Goal: Use online tool/utility: Utilize a website feature to perform a specific function

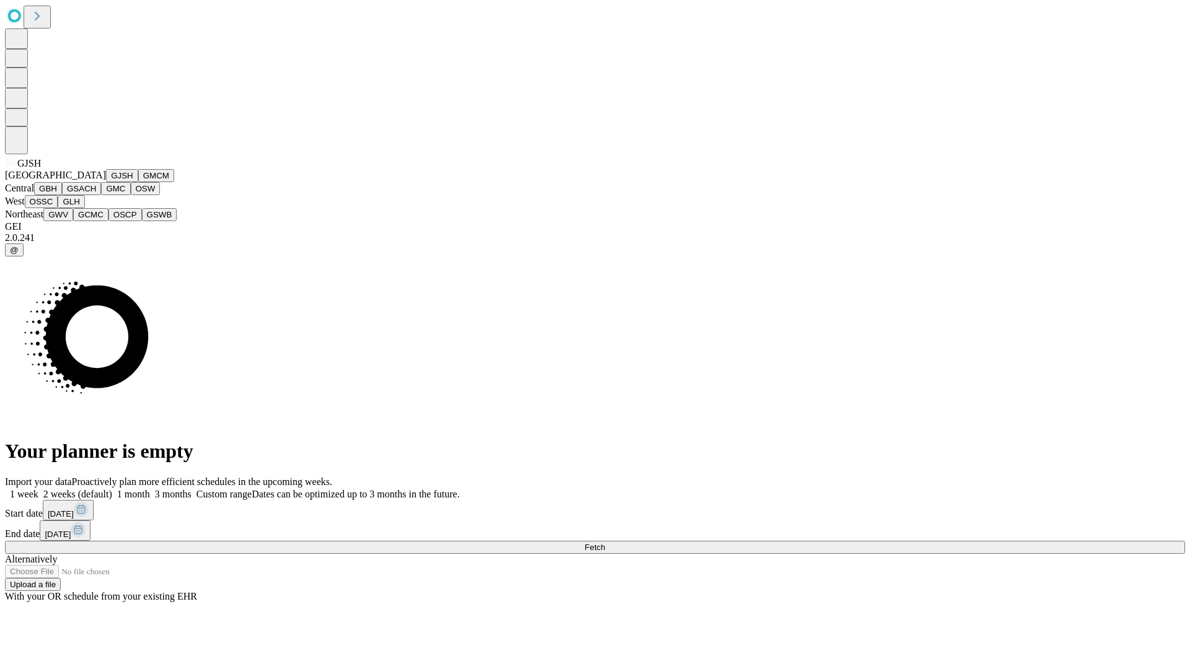
click at [106, 182] on button "GJSH" at bounding box center [122, 175] width 32 height 13
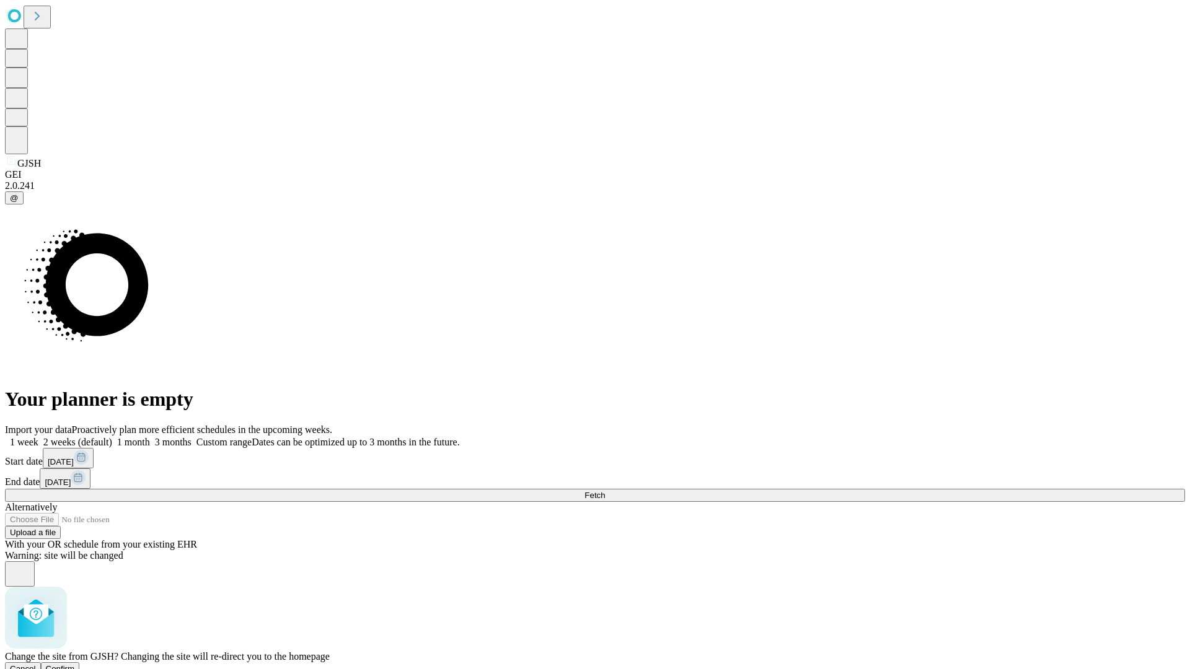
click at [75, 664] on span "Confirm" at bounding box center [60, 668] width 29 height 9
click at [38, 437] on label "1 week" at bounding box center [21, 442] width 33 height 11
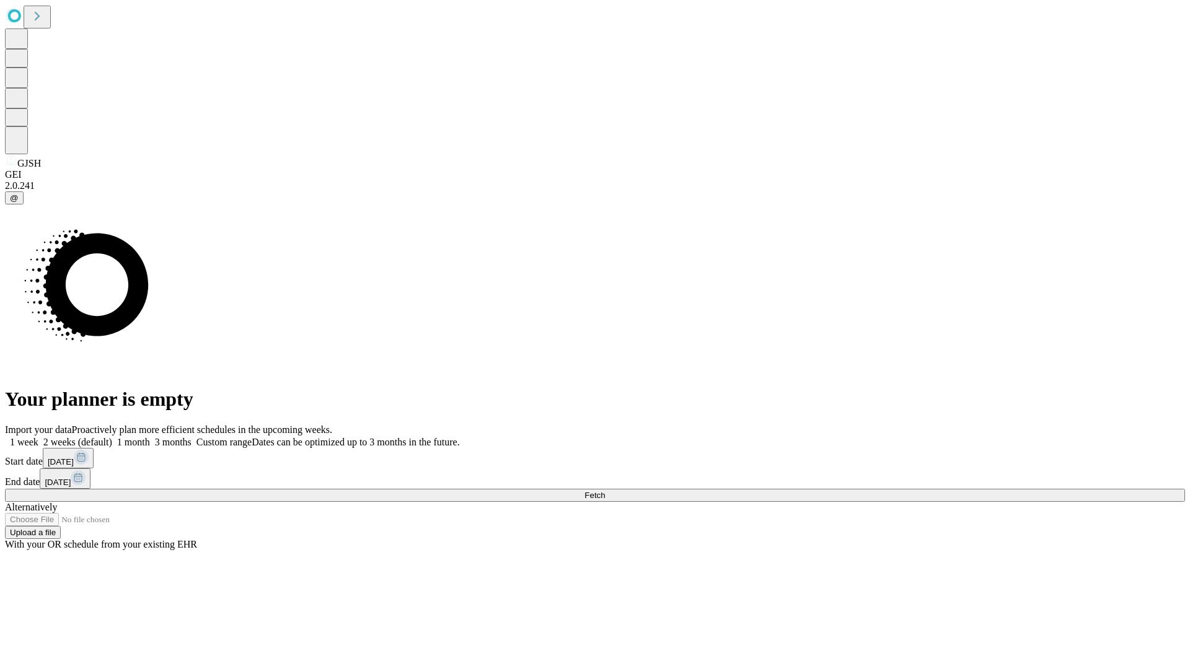
click at [605, 491] on span "Fetch" at bounding box center [594, 495] width 20 height 9
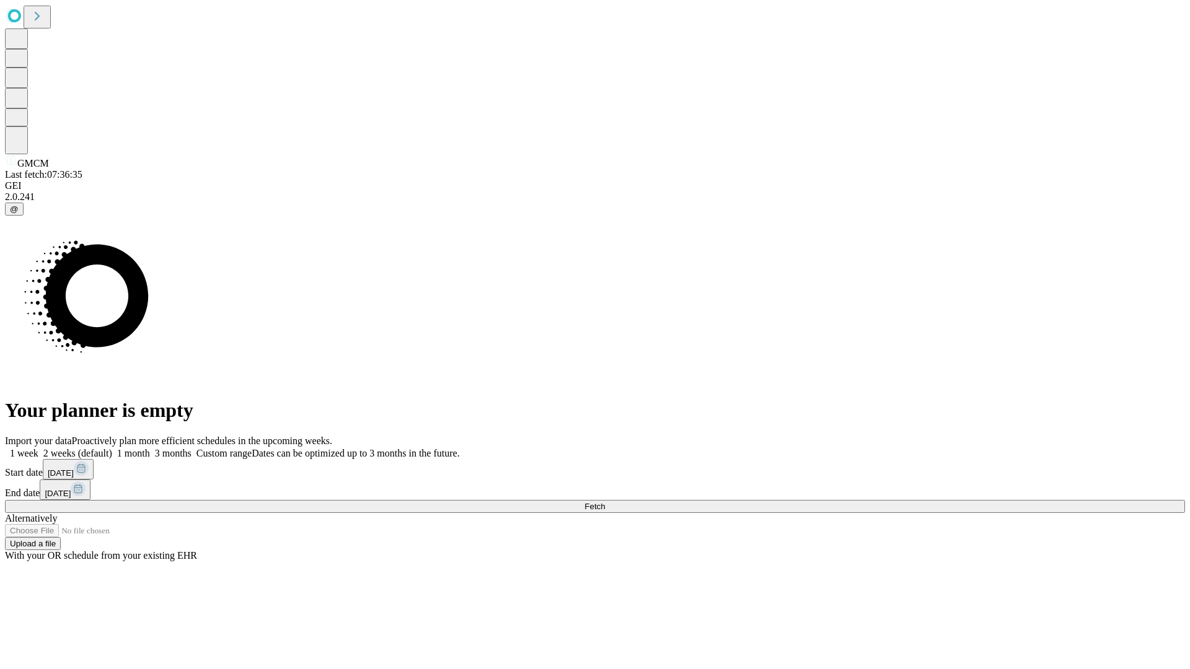
click at [38, 448] on label "1 week" at bounding box center [21, 453] width 33 height 11
click at [605, 502] on span "Fetch" at bounding box center [594, 506] width 20 height 9
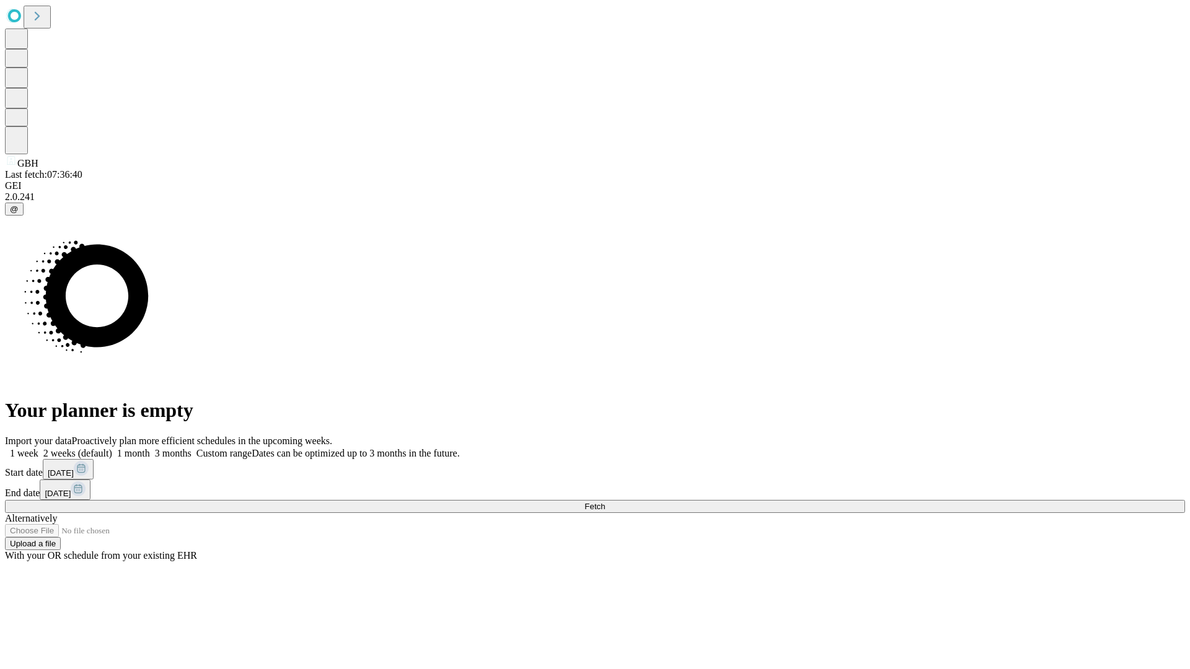
click at [38, 448] on label "1 week" at bounding box center [21, 453] width 33 height 11
click at [605, 502] on span "Fetch" at bounding box center [594, 506] width 20 height 9
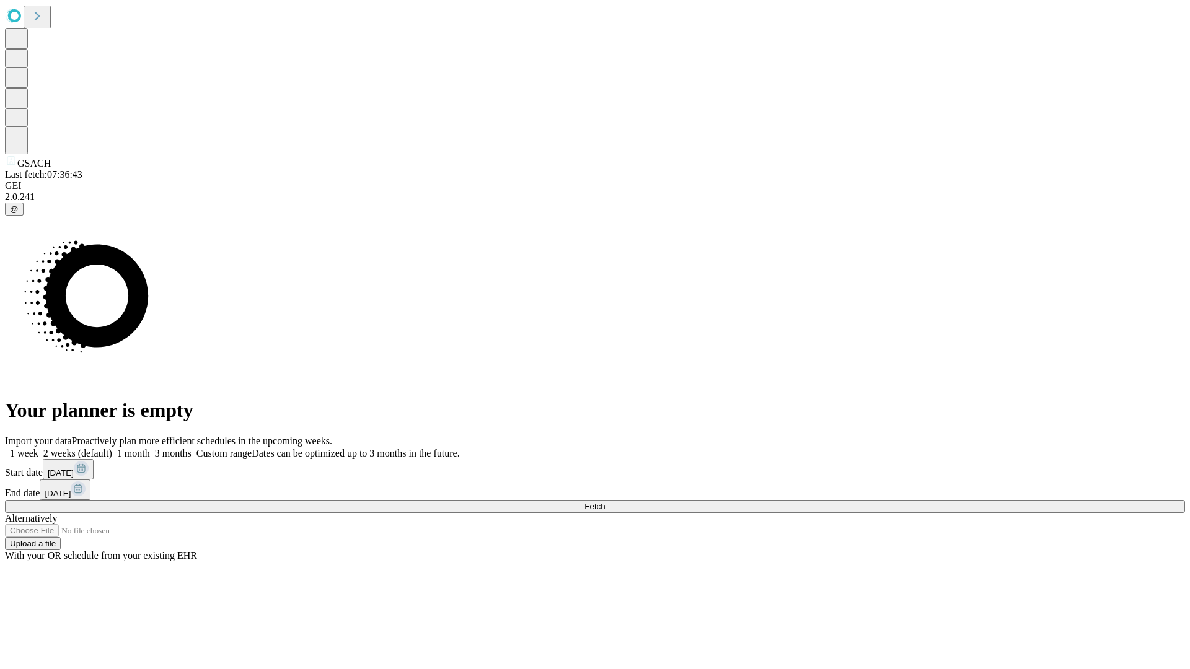
click at [38, 448] on label "1 week" at bounding box center [21, 453] width 33 height 11
click at [605, 502] on span "Fetch" at bounding box center [594, 506] width 20 height 9
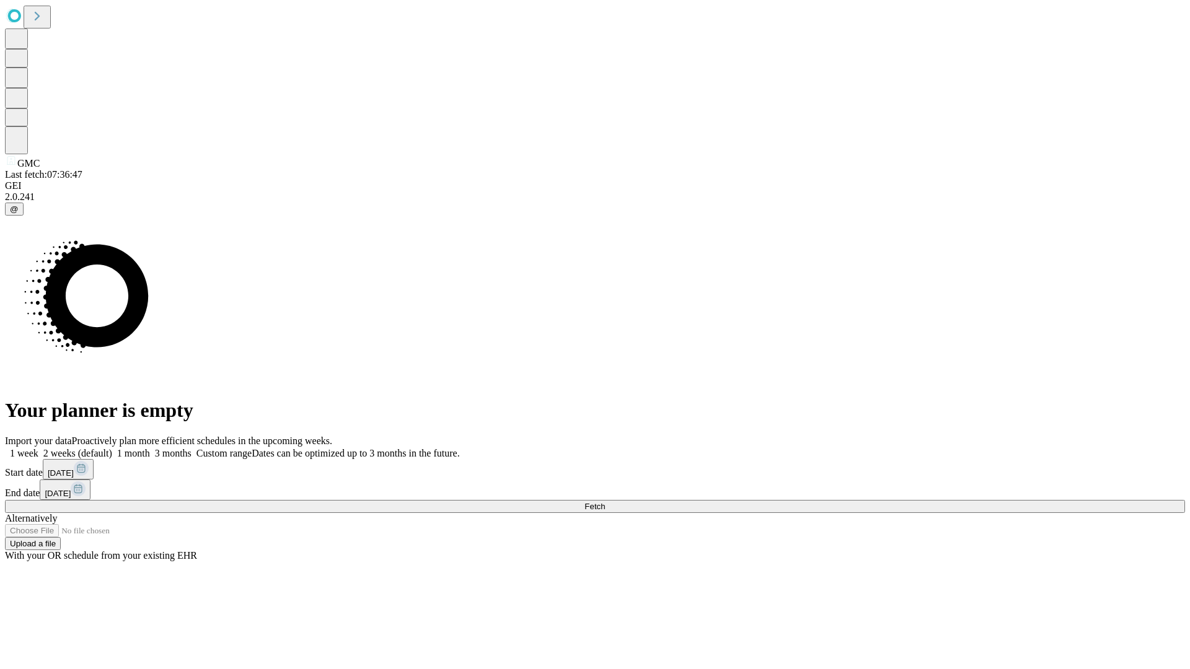
click at [38, 448] on label "1 week" at bounding box center [21, 453] width 33 height 11
click at [605, 502] on span "Fetch" at bounding box center [594, 506] width 20 height 9
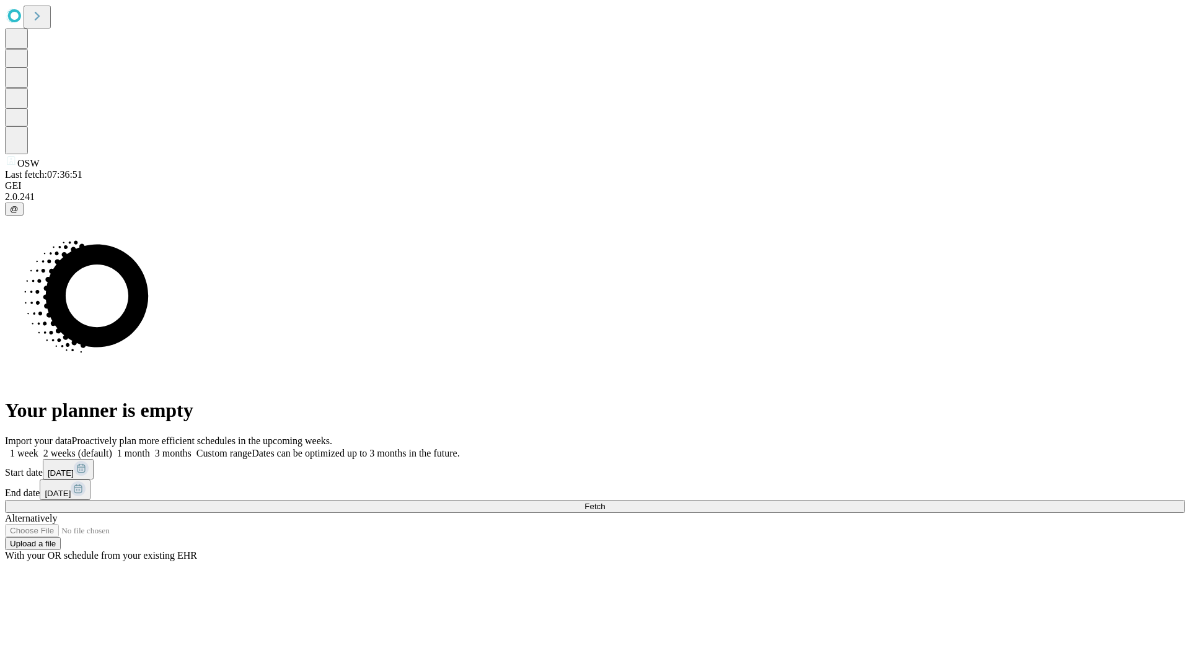
click at [38, 448] on label "1 week" at bounding box center [21, 453] width 33 height 11
click at [605, 502] on span "Fetch" at bounding box center [594, 506] width 20 height 9
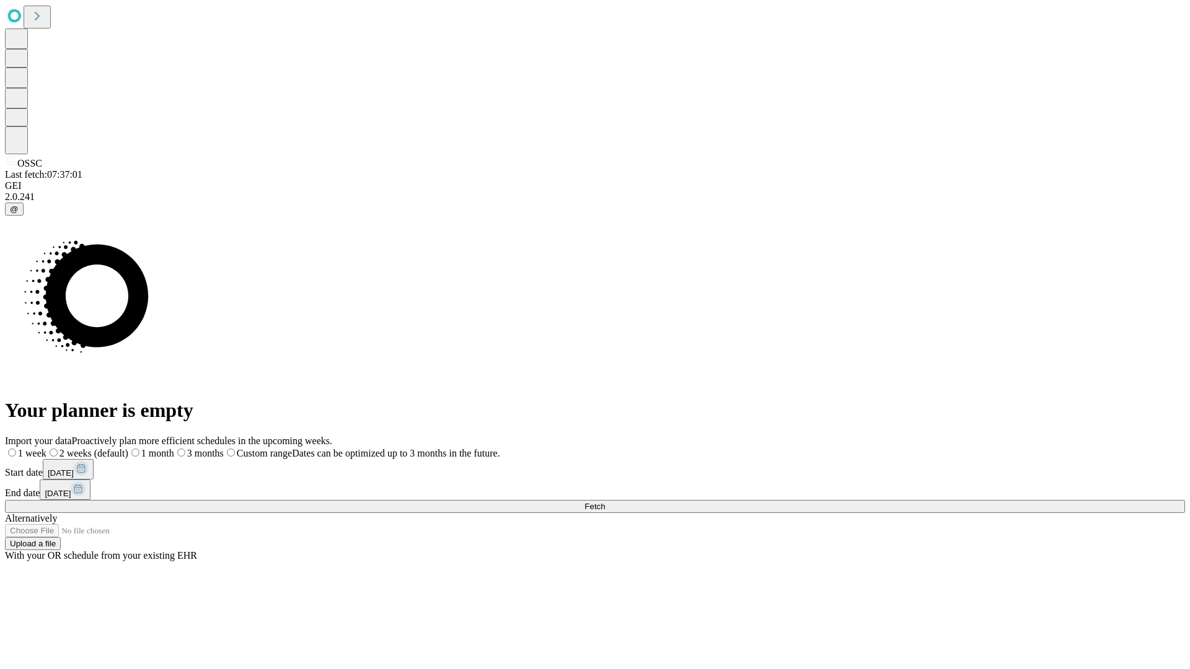
click at [46, 448] on label "1 week" at bounding box center [26, 453] width 42 height 11
click at [605, 502] on span "Fetch" at bounding box center [594, 506] width 20 height 9
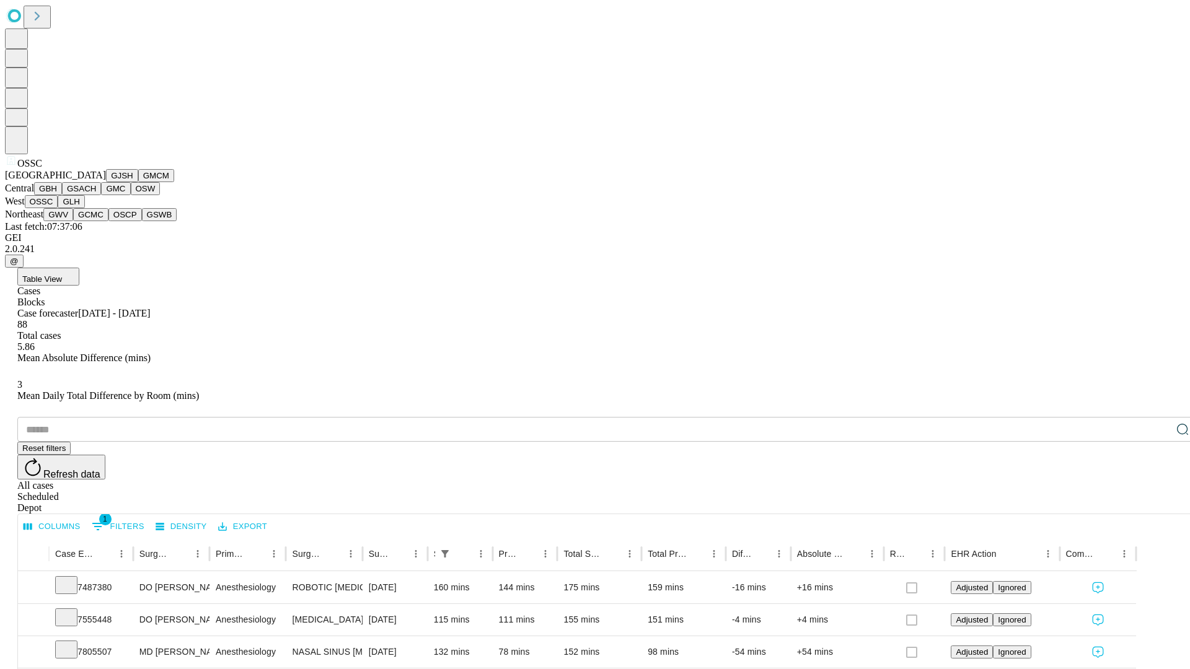
click at [84, 208] on button "GLH" at bounding box center [71, 201] width 27 height 13
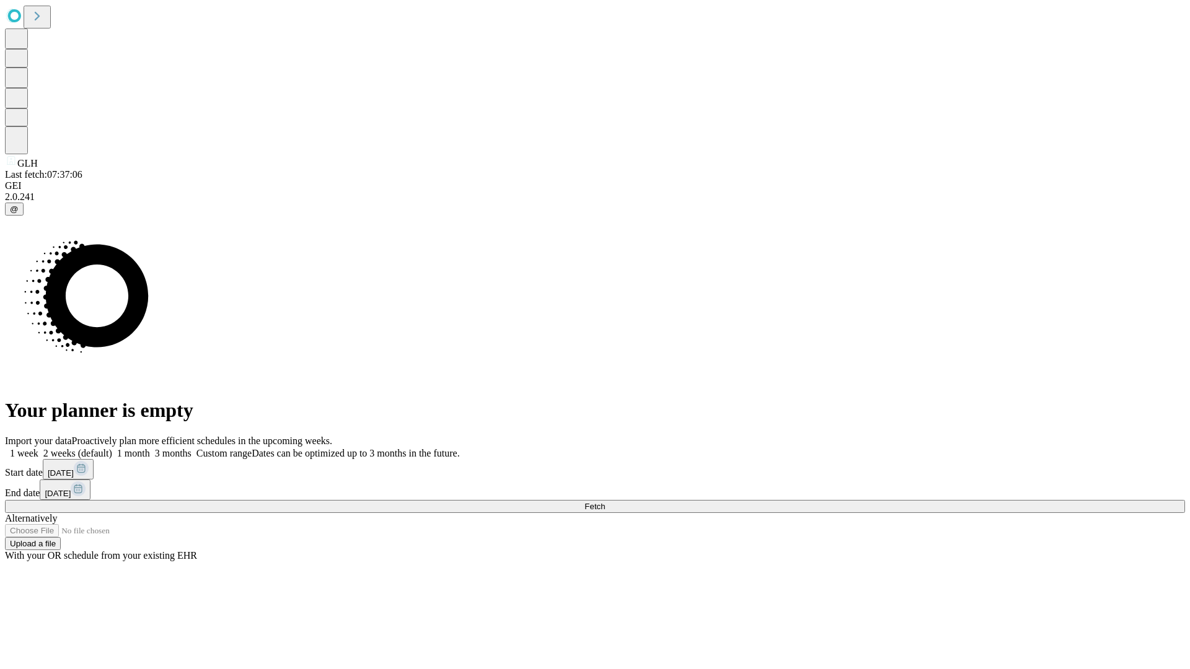
click at [38, 448] on label "1 week" at bounding box center [21, 453] width 33 height 11
click at [605, 502] on span "Fetch" at bounding box center [594, 506] width 20 height 9
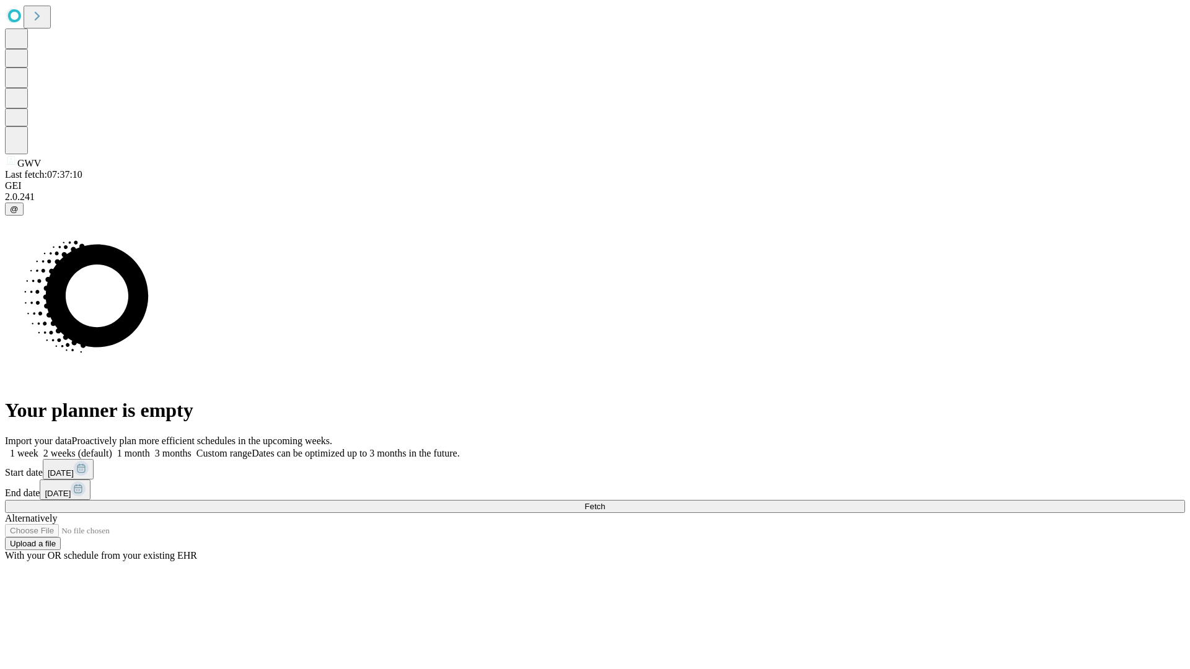
click at [38, 448] on label "1 week" at bounding box center [21, 453] width 33 height 11
click at [605, 502] on span "Fetch" at bounding box center [594, 506] width 20 height 9
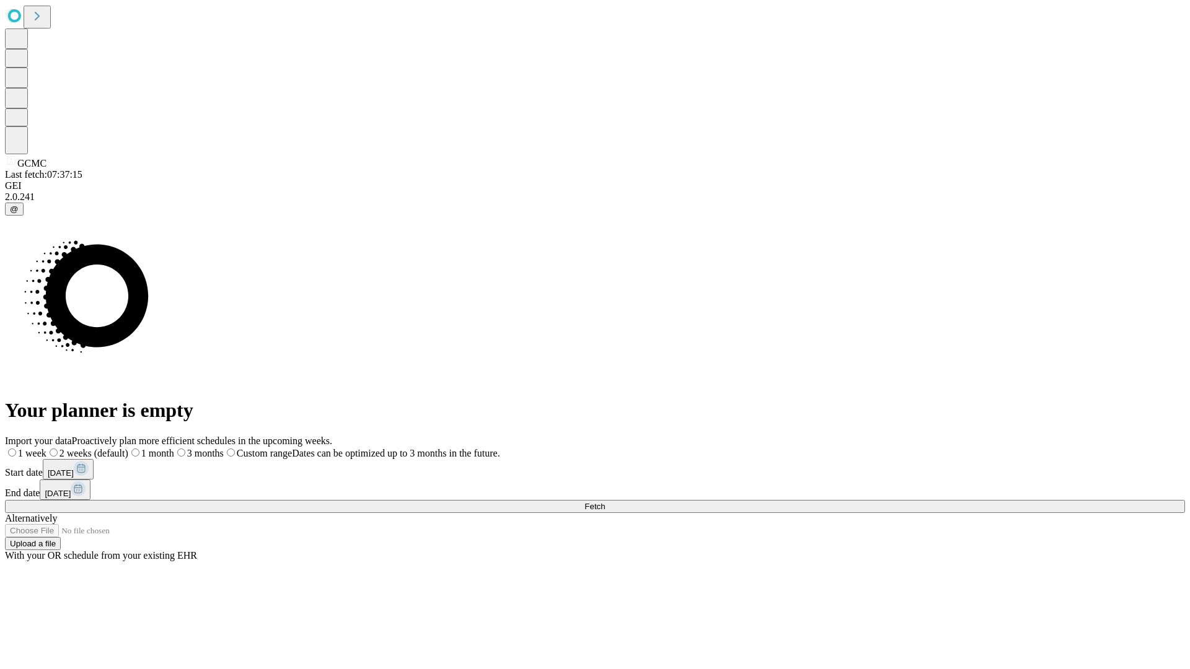
click at [46, 448] on label "1 week" at bounding box center [26, 453] width 42 height 11
click at [605, 502] on span "Fetch" at bounding box center [594, 506] width 20 height 9
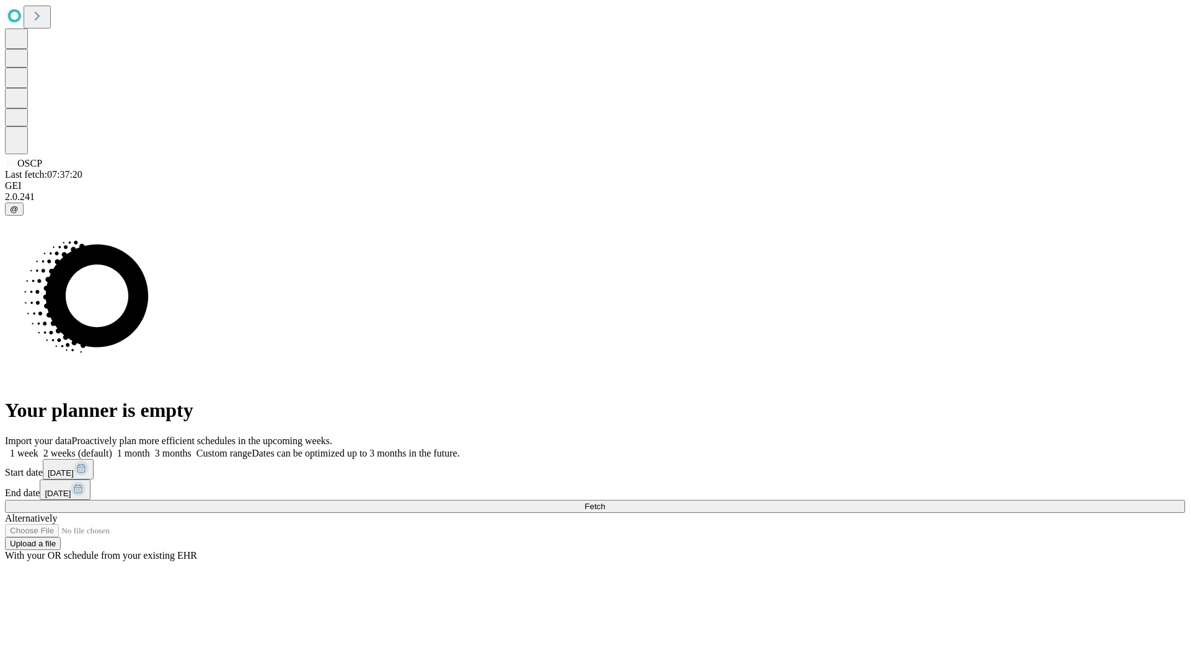
click at [38, 448] on label "1 week" at bounding box center [21, 453] width 33 height 11
click at [605, 502] on span "Fetch" at bounding box center [594, 506] width 20 height 9
